Goal: Transaction & Acquisition: Purchase product/service

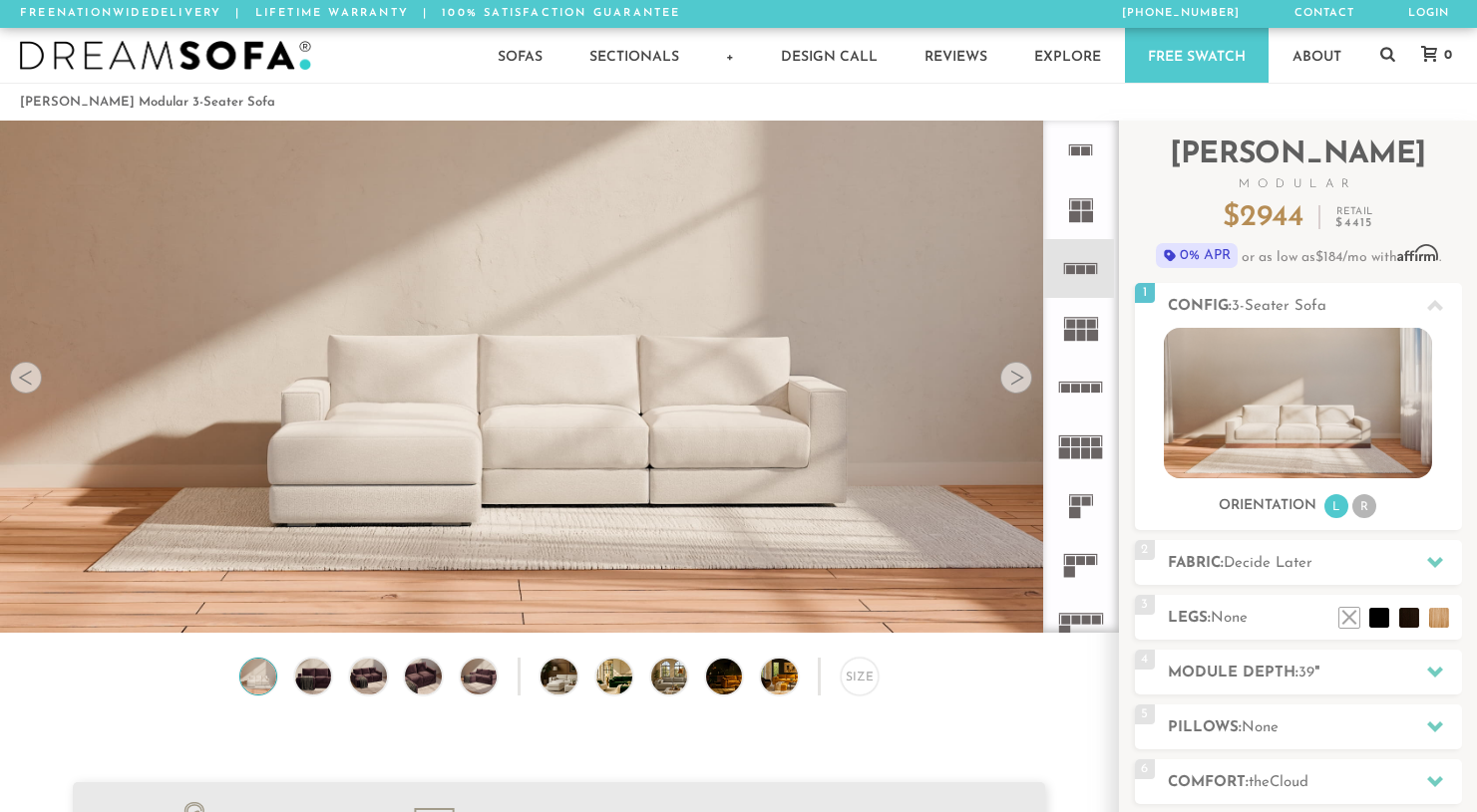
scroll to position [22039, 1477]
click at [1087, 389] on rect at bounding box center [1086, 388] width 9 height 9
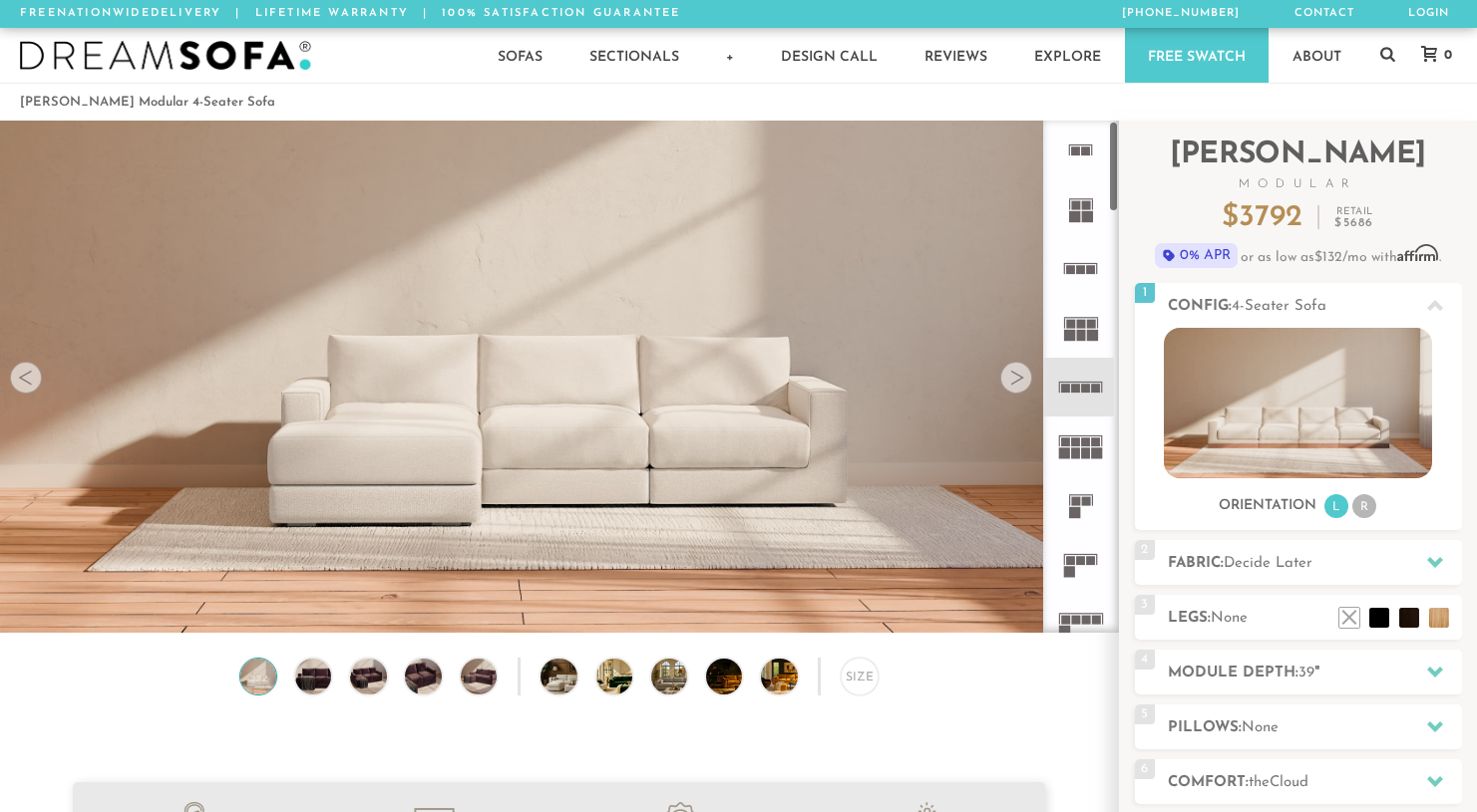
click at [1079, 382] on rect at bounding box center [1081, 382] width 44 height 1
click at [1244, 572] on h2 "Fabric: Decide Later" at bounding box center [1314, 563] width 294 height 23
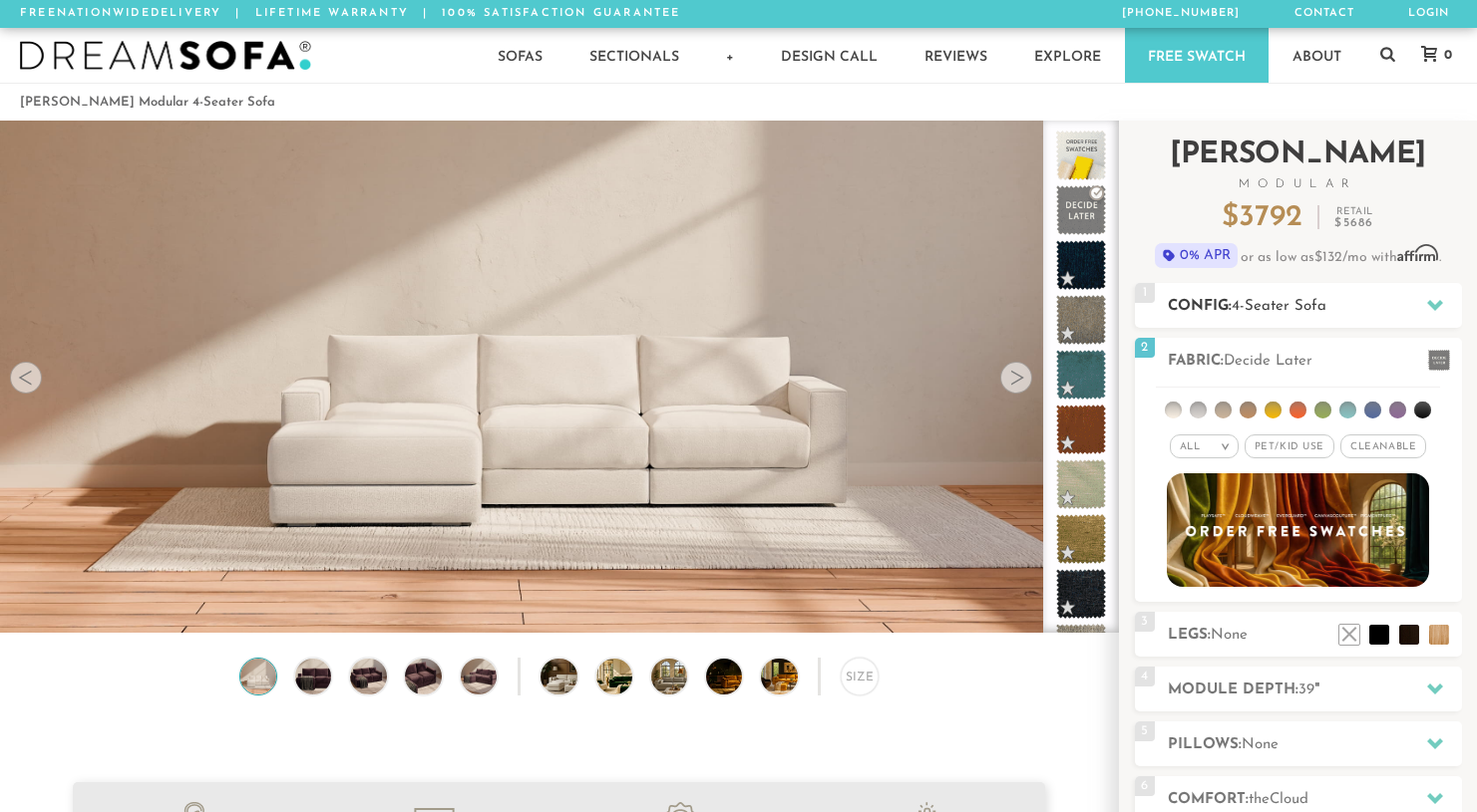
click at [1257, 293] on div "1 Config: 4-Seater Sofa R" at bounding box center [1297, 305] width 327 height 45
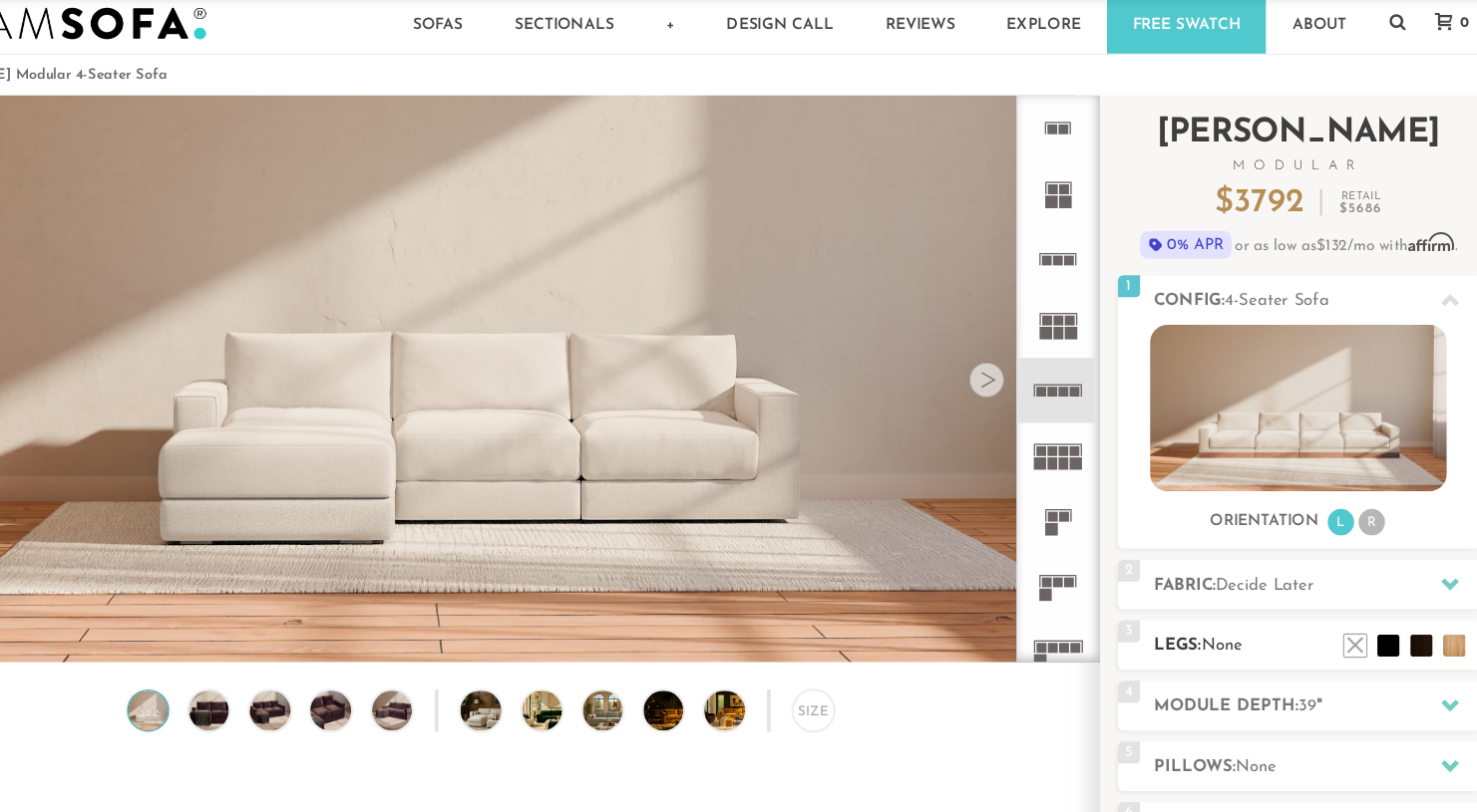
click at [1297, 619] on h2 "Legs: None" at bounding box center [1314, 618] width 294 height 23
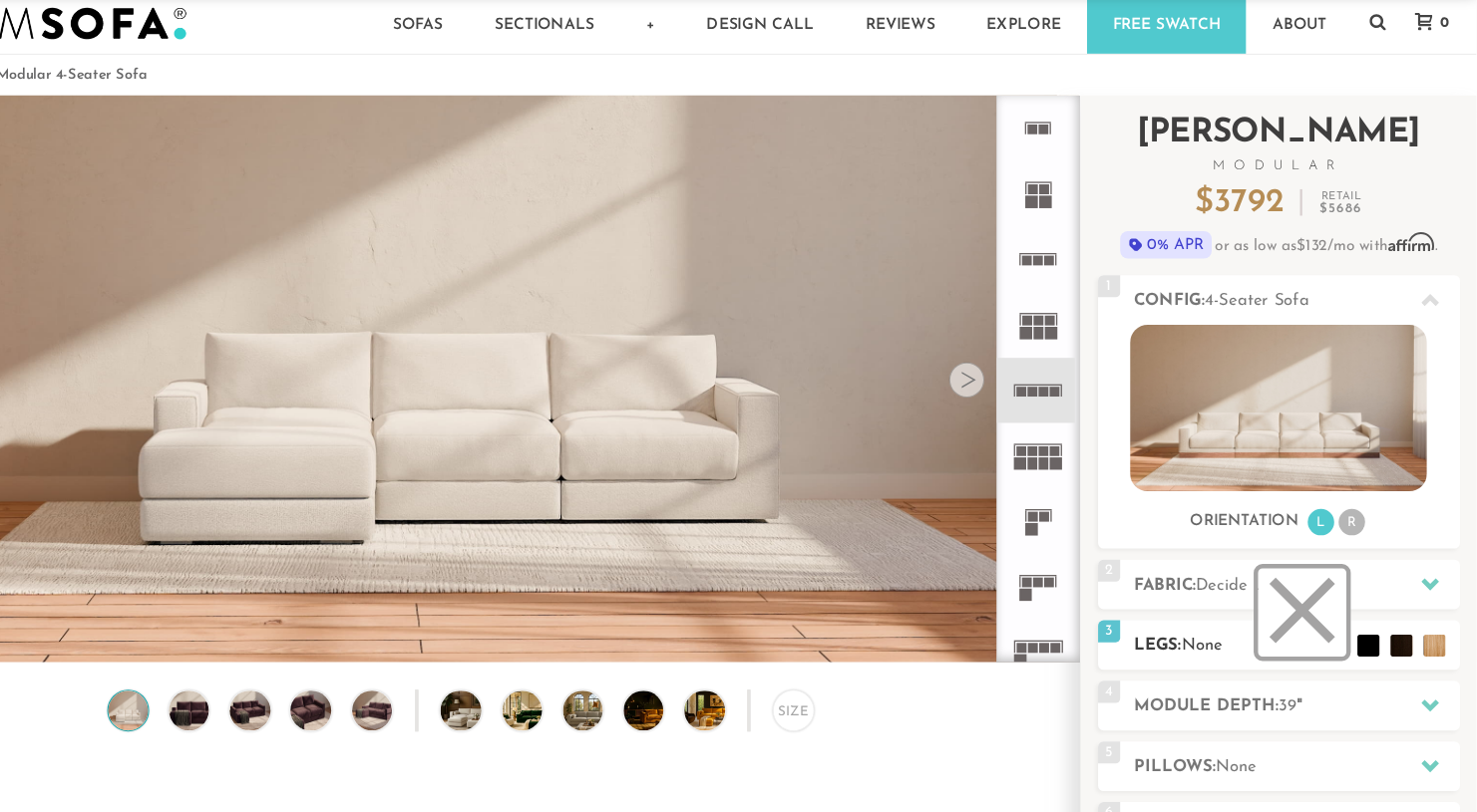
click at [1348, 619] on li at bounding box center [1319, 588] width 80 height 80
click at [1311, 599] on li at bounding box center [1319, 588] width 80 height 80
click at [1369, 507] on li "R" at bounding box center [1364, 506] width 24 height 24
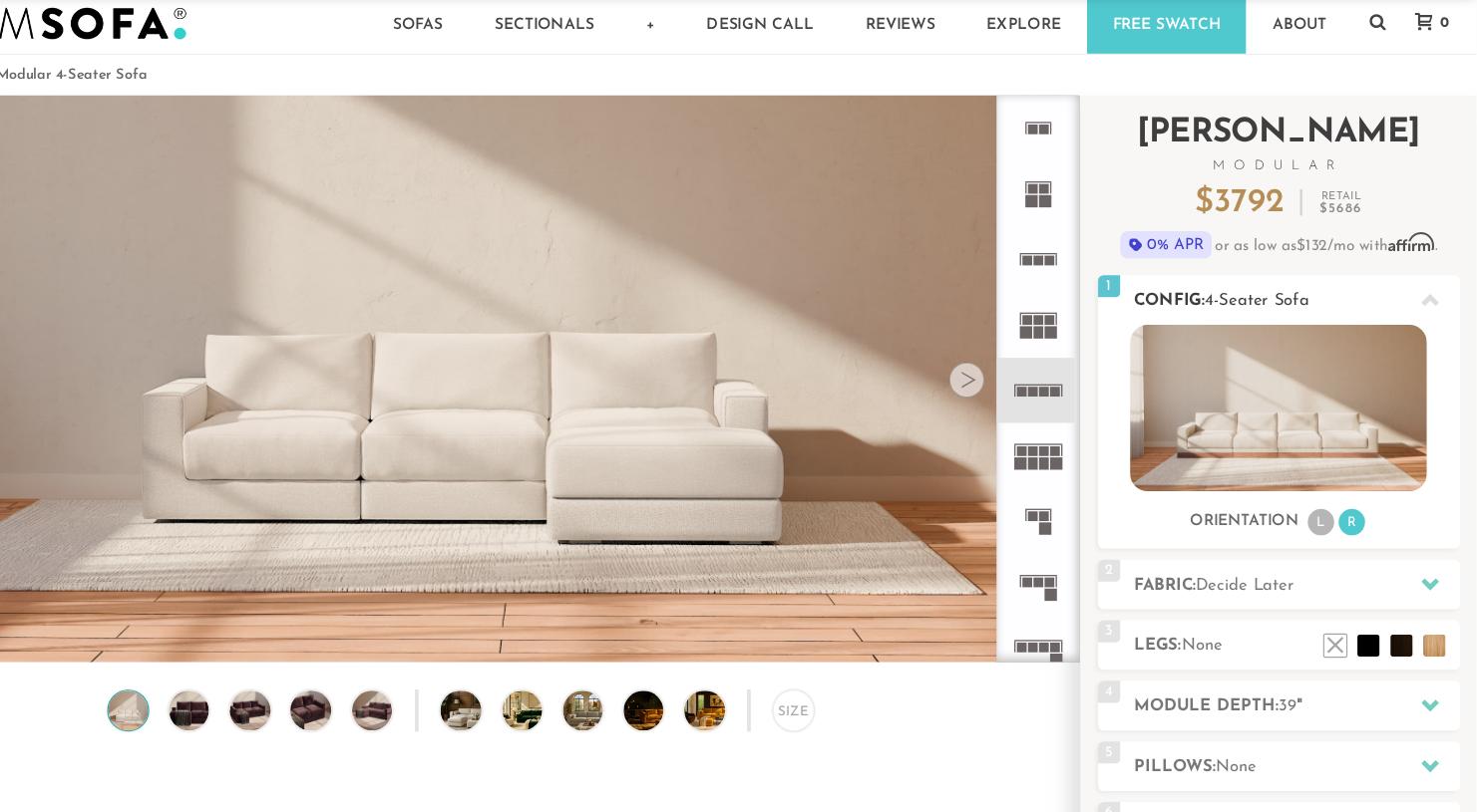
click at [1336, 509] on li "L" at bounding box center [1336, 506] width 24 height 24
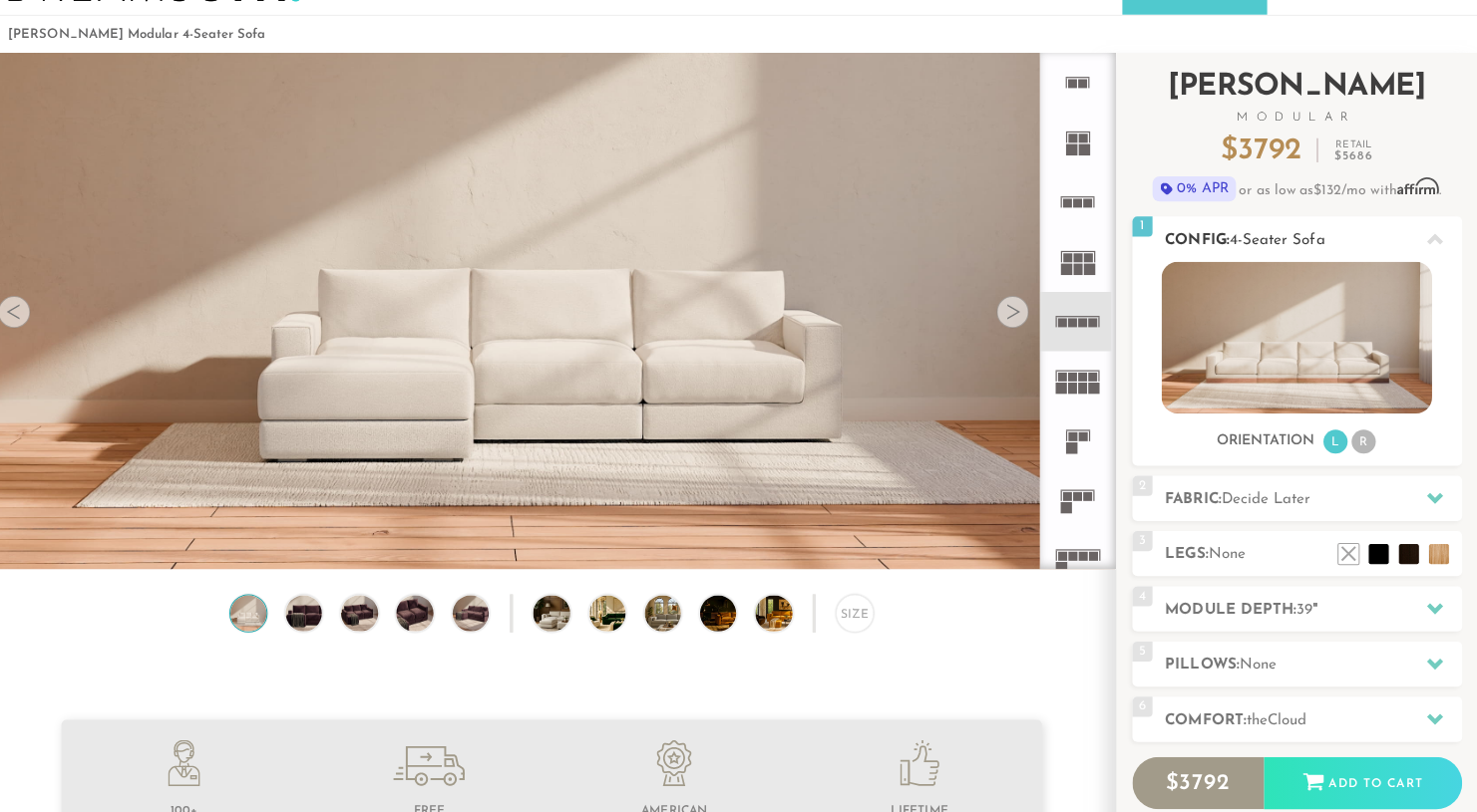
scroll to position [68, 0]
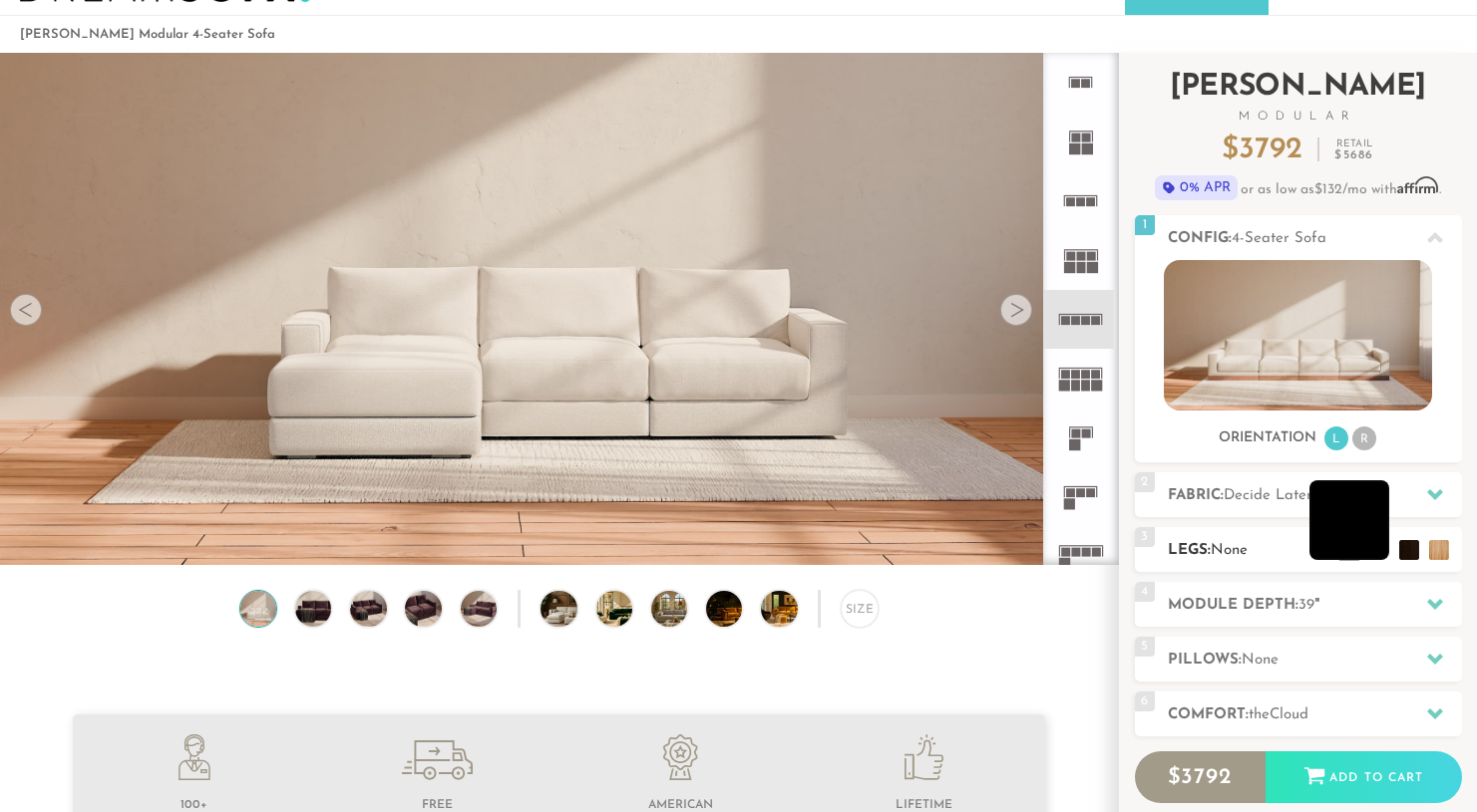
click at [1383, 554] on li at bounding box center [1349, 520] width 80 height 80
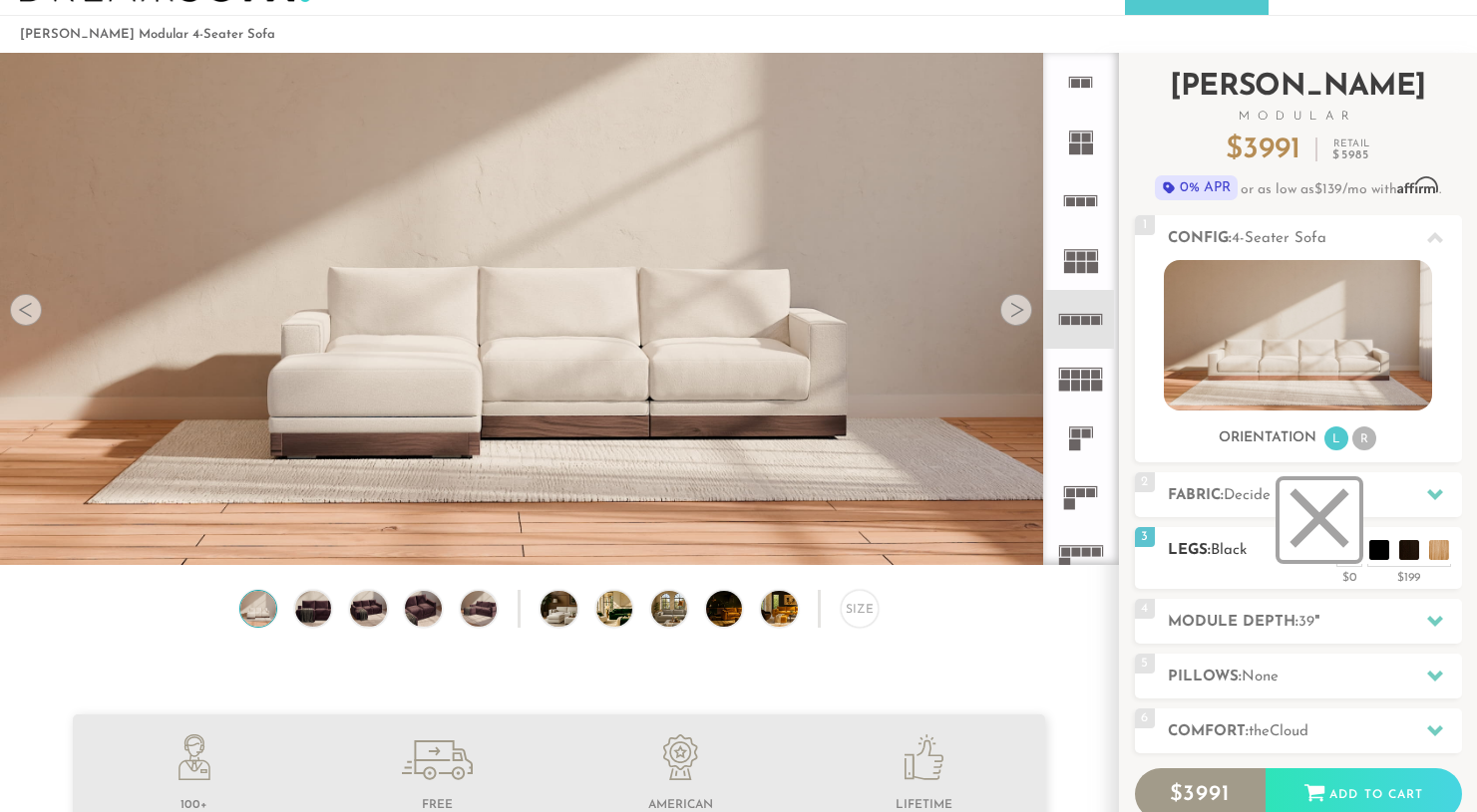
click at [1347, 554] on li at bounding box center [1319, 520] width 80 height 80
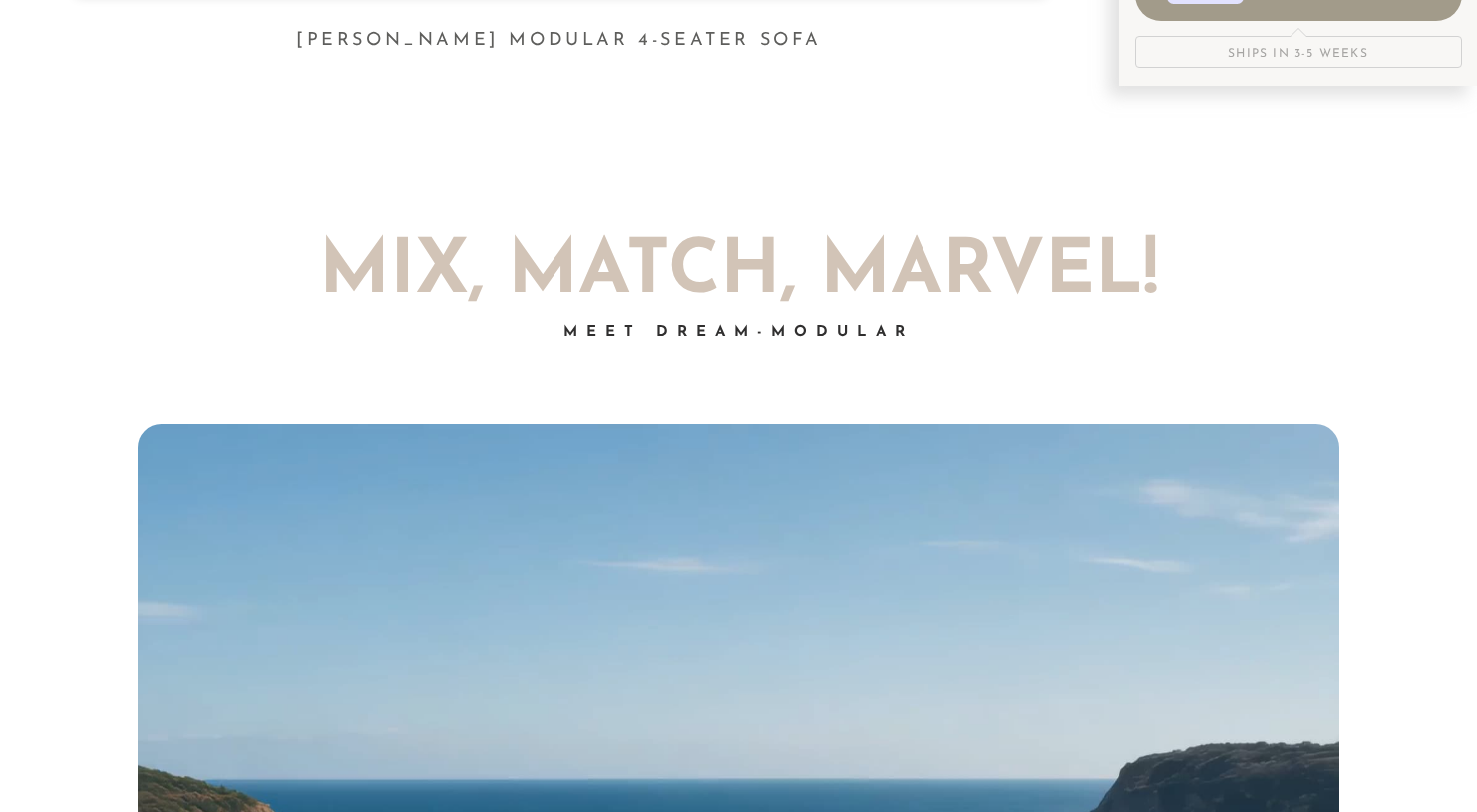
scroll to position [0, 0]
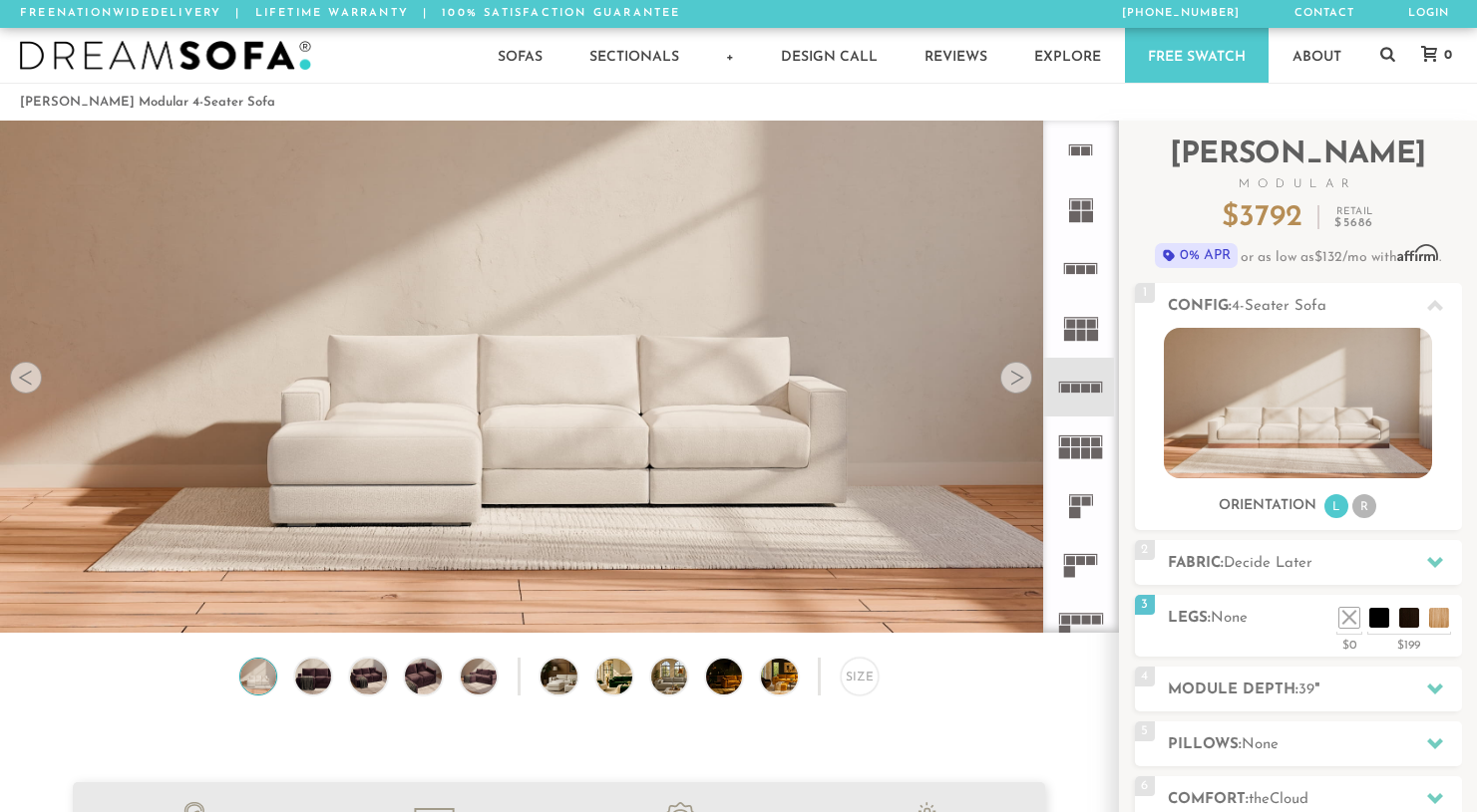
click at [220, 64] on img at bounding box center [165, 56] width 291 height 30
